Goal: Information Seeking & Learning: Learn about a topic

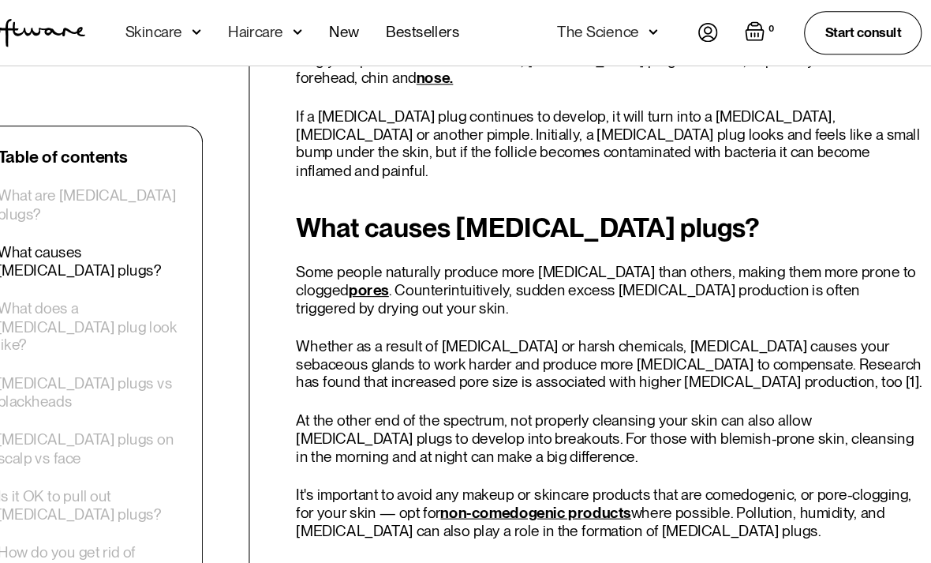
scroll to position [1320, 0]
click at [492, 475] on link "non-comedogenic products" at bounding box center [548, 483] width 180 height 17
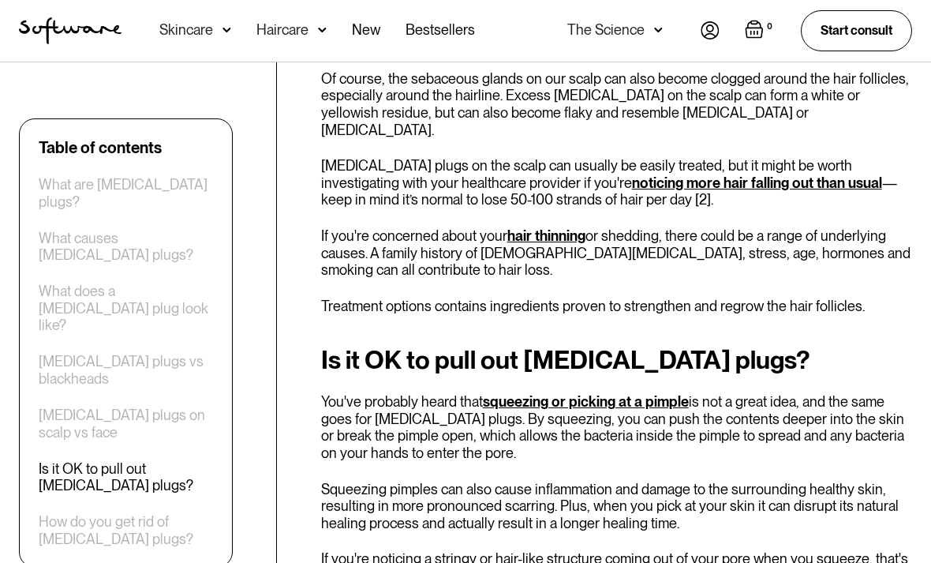
scroll to position [2498, 0]
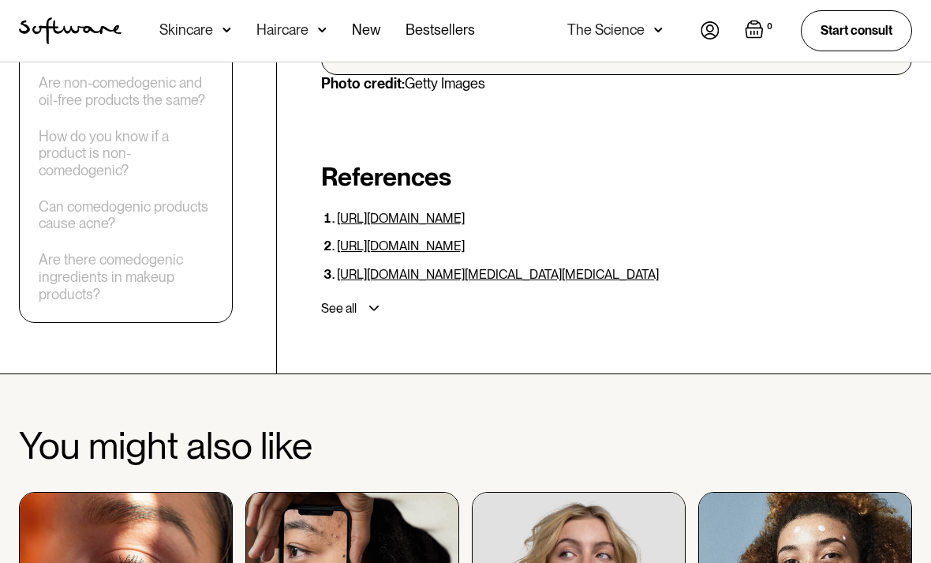
scroll to position [4198, 0]
